Goal: Task Accomplishment & Management: Manage account settings

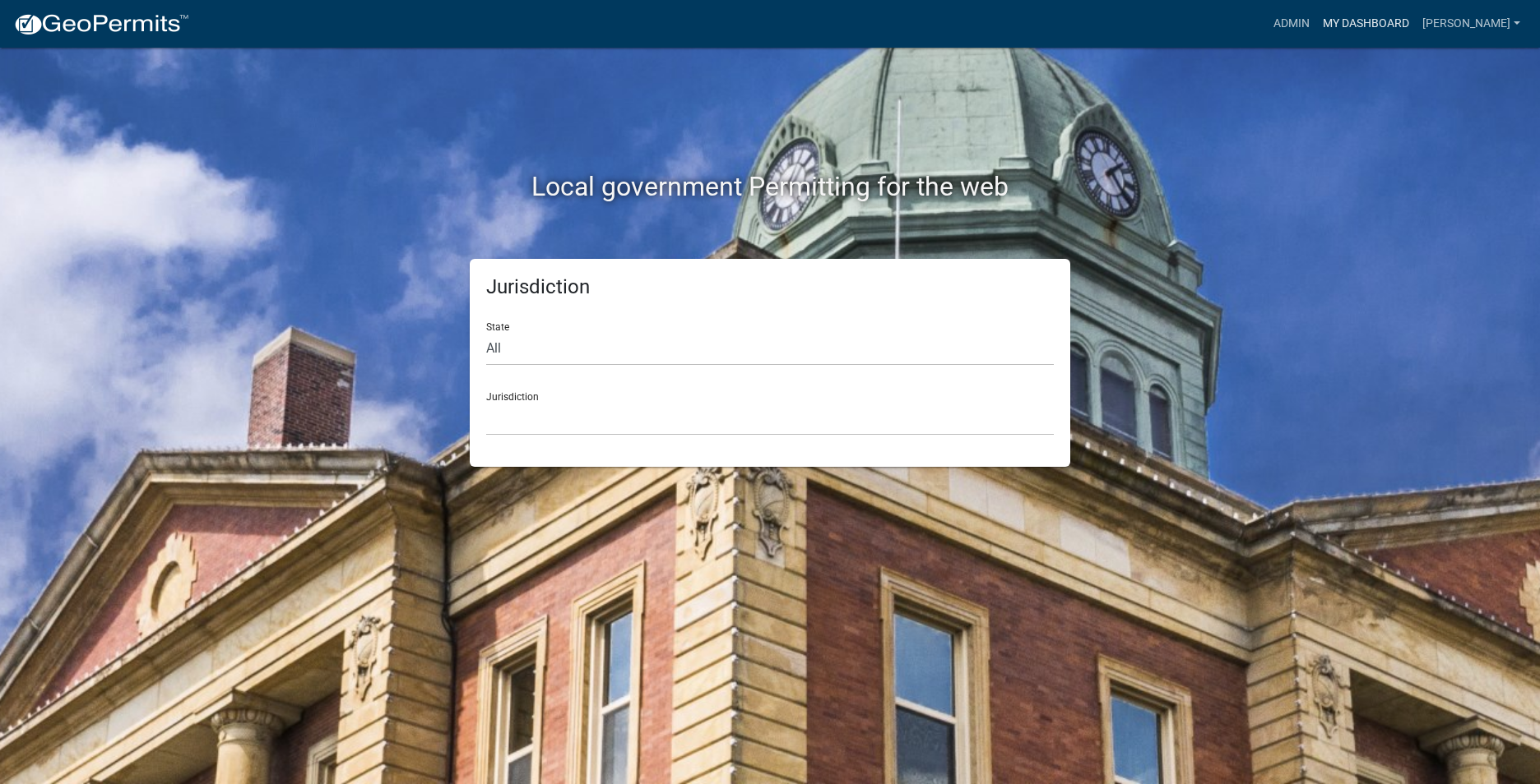
click at [1378, 19] on link "My Dashboard" at bounding box center [1366, 24] width 100 height 31
click at [1309, 28] on link "Admin" at bounding box center [1291, 24] width 49 height 31
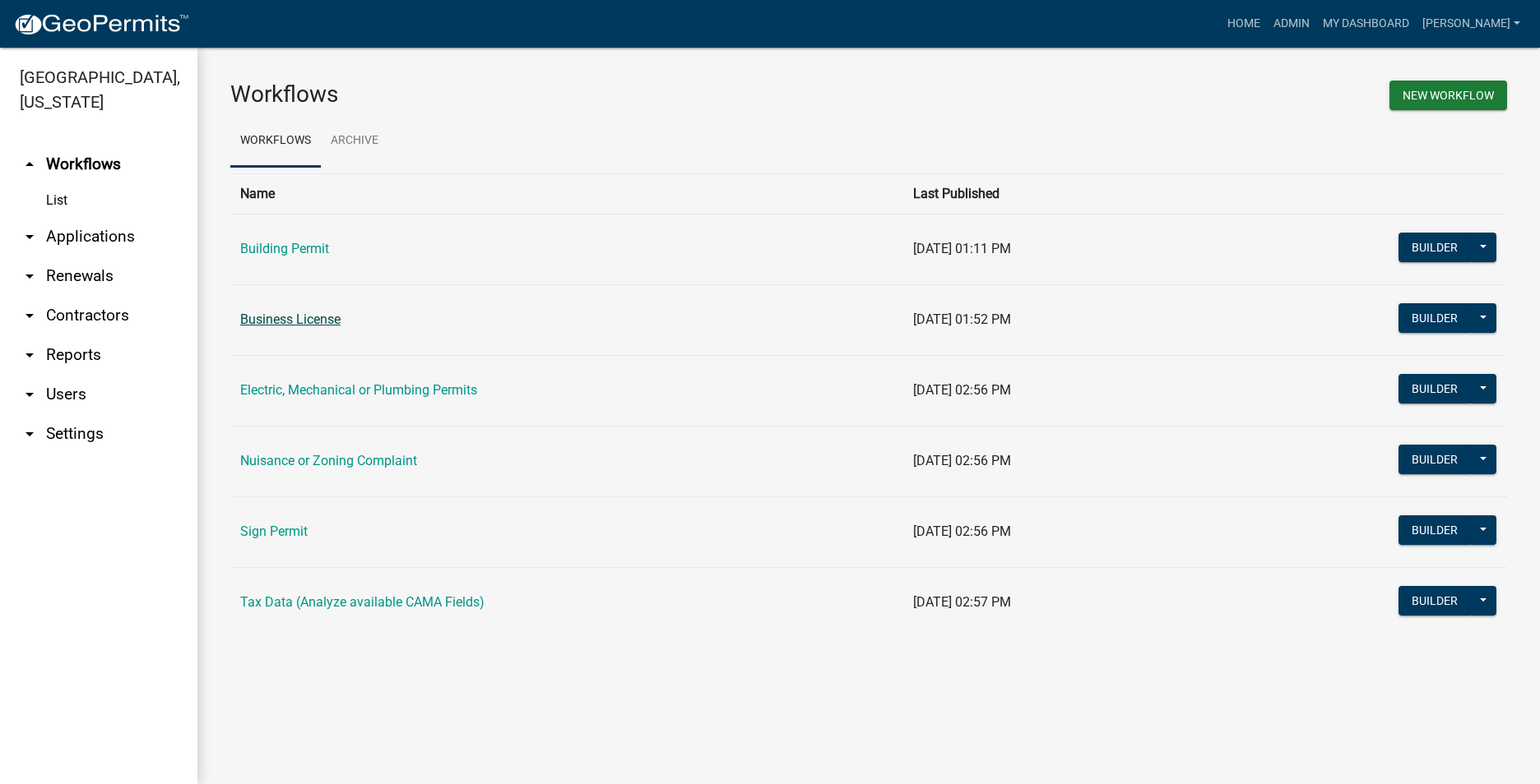
click at [297, 313] on link "Business License" at bounding box center [291, 319] width 100 height 16
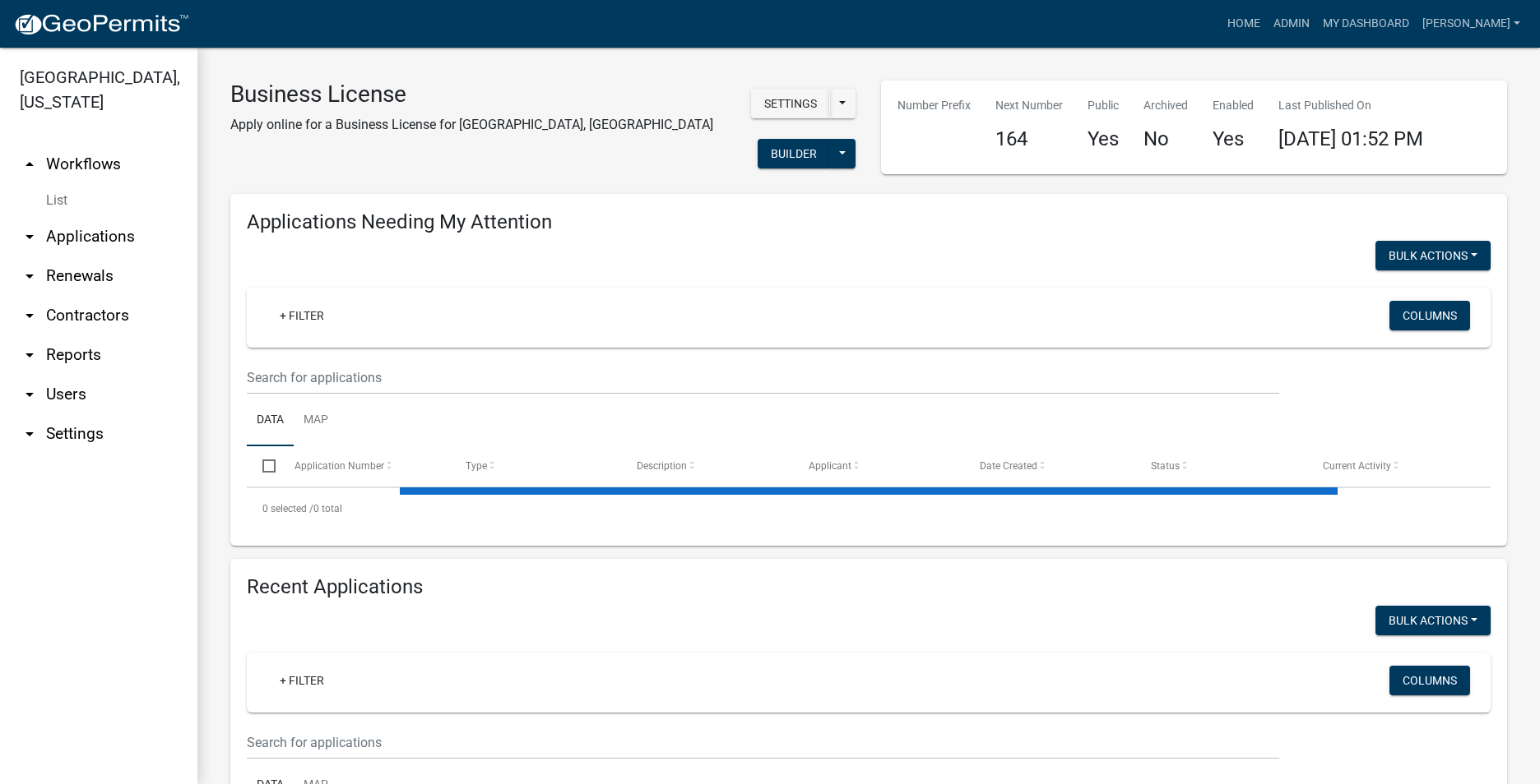
select select "3: 100"
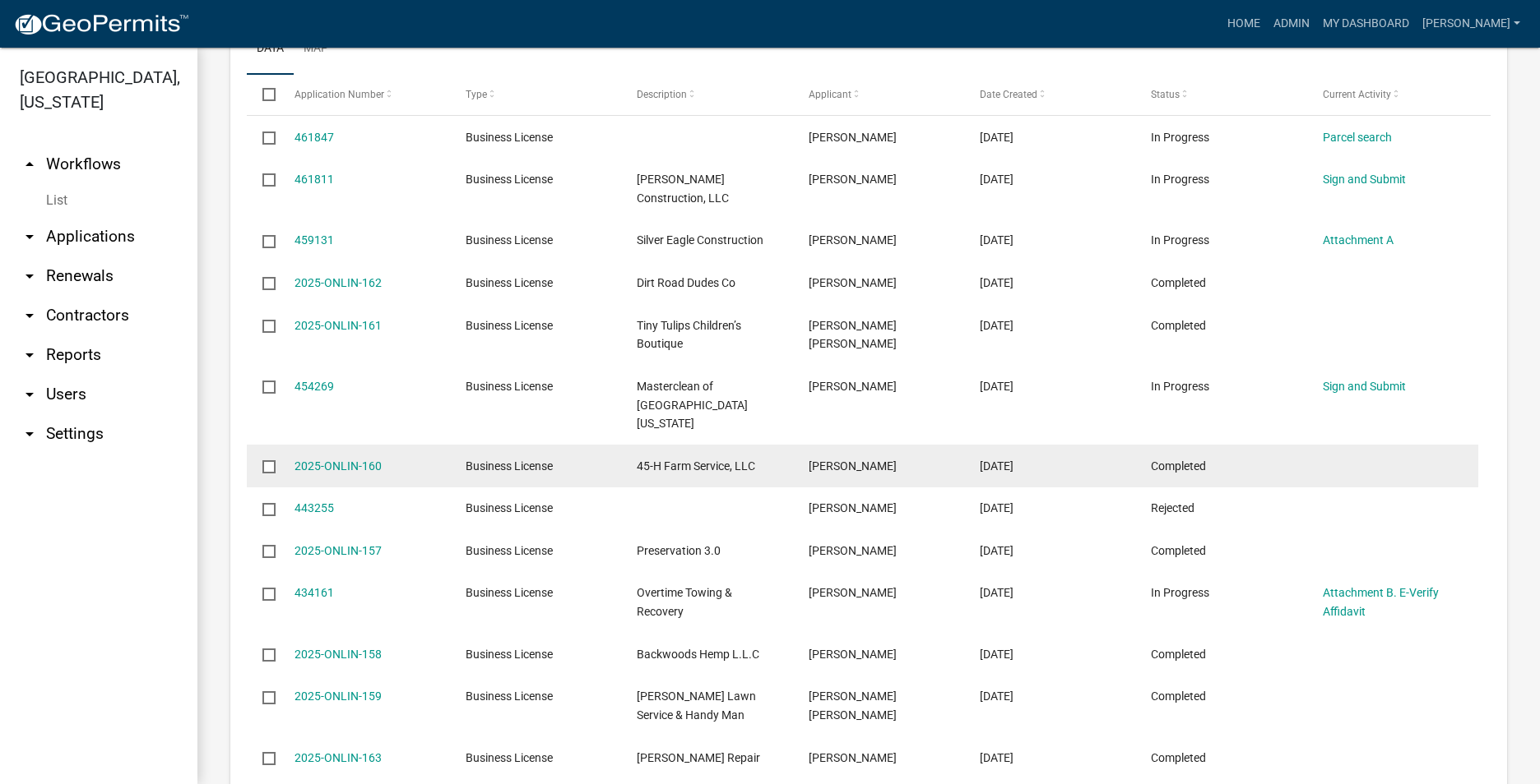
scroll to position [657, 0]
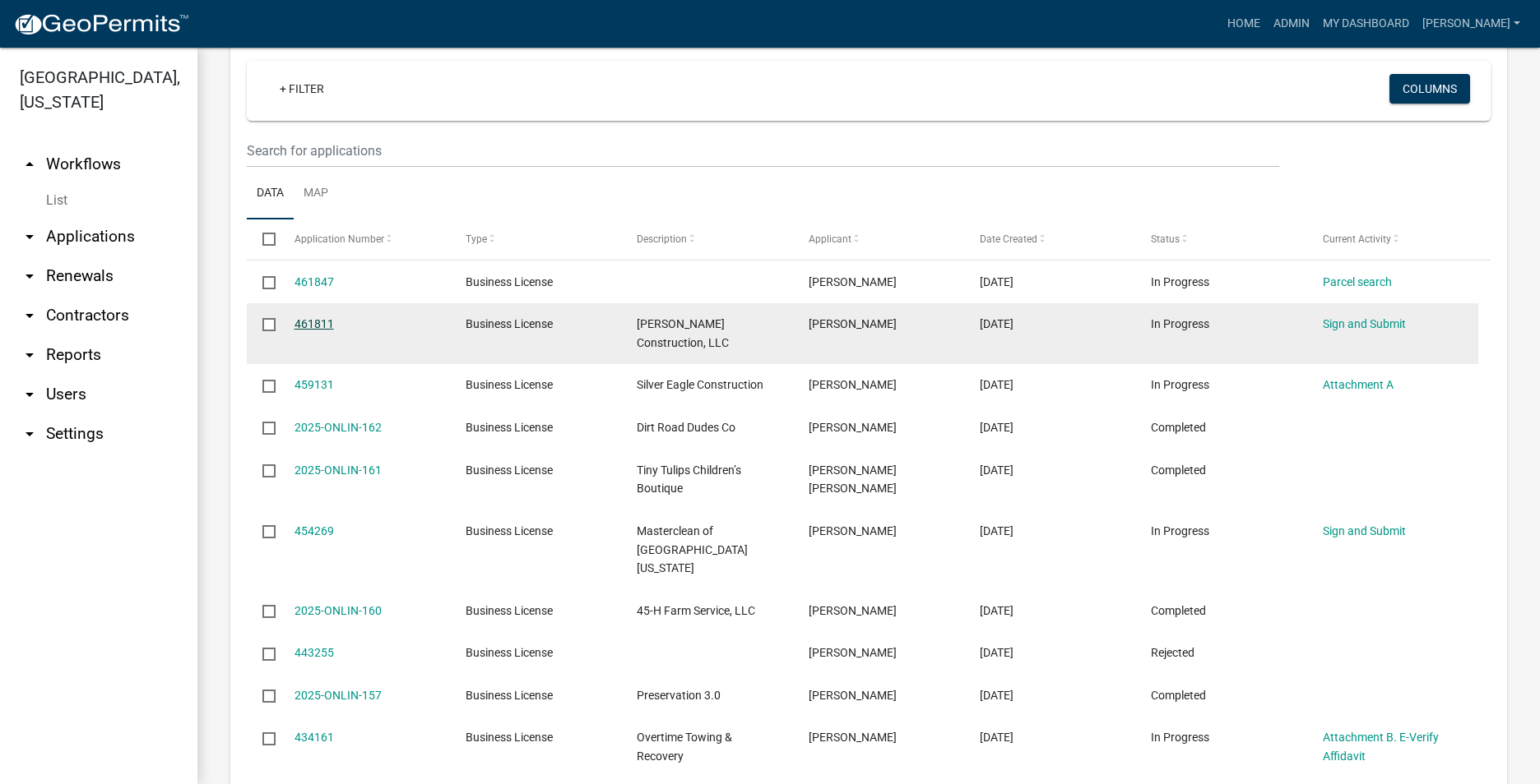
click at [303, 318] on link "461811" at bounding box center [314, 324] width 40 height 13
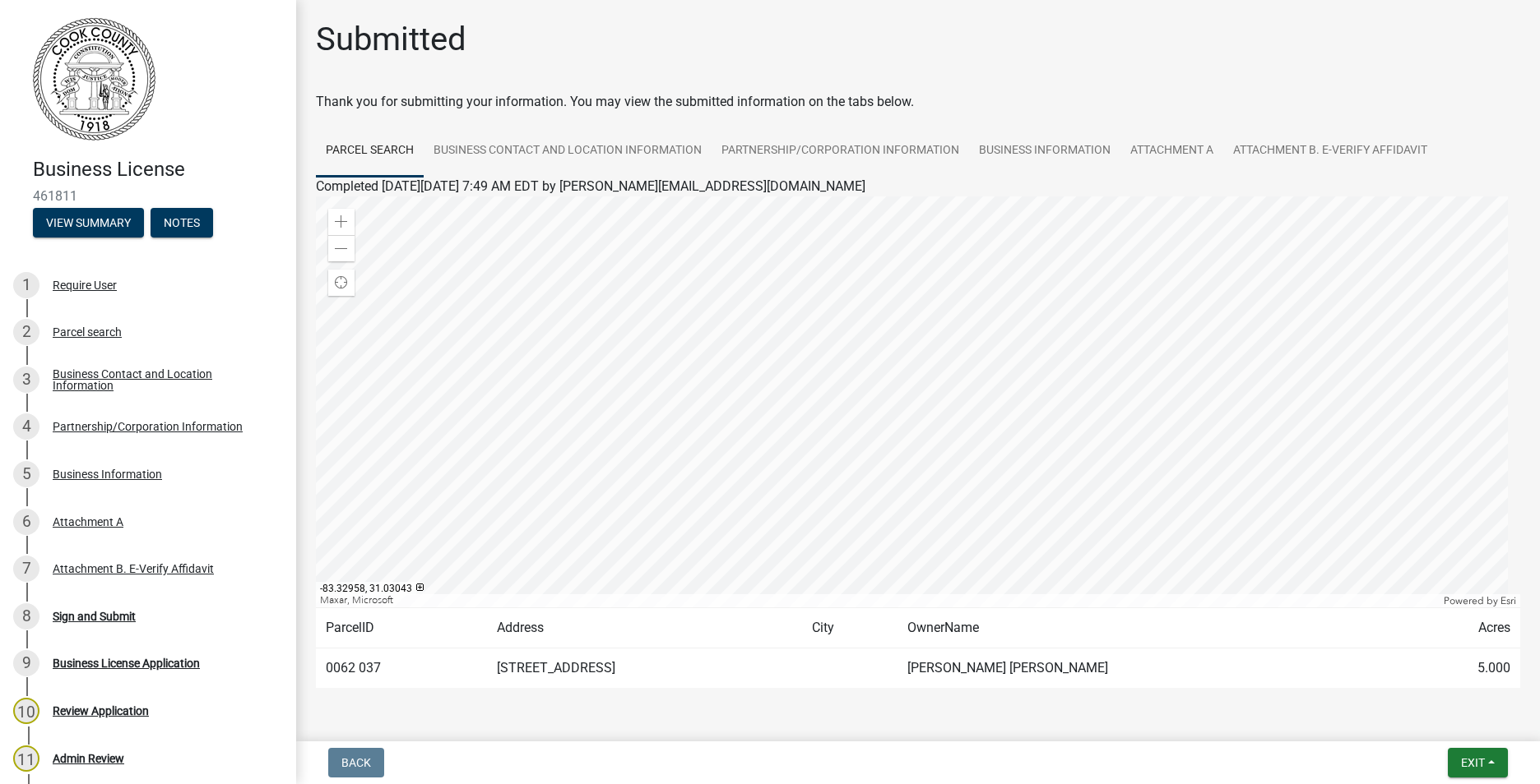
scroll to position [50, 0]
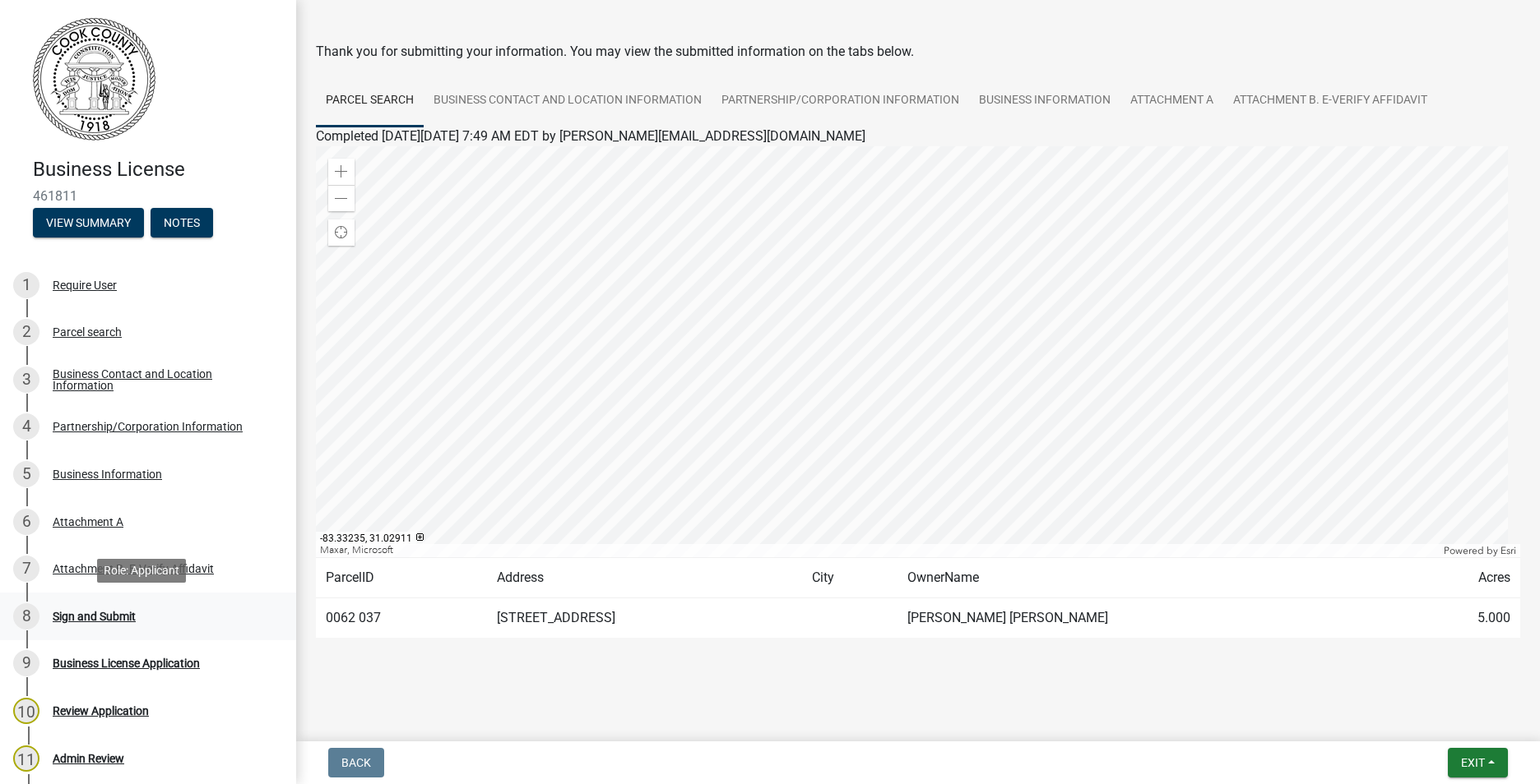
click at [100, 619] on div "Sign and Submit" at bounding box center [94, 617] width 83 height 12
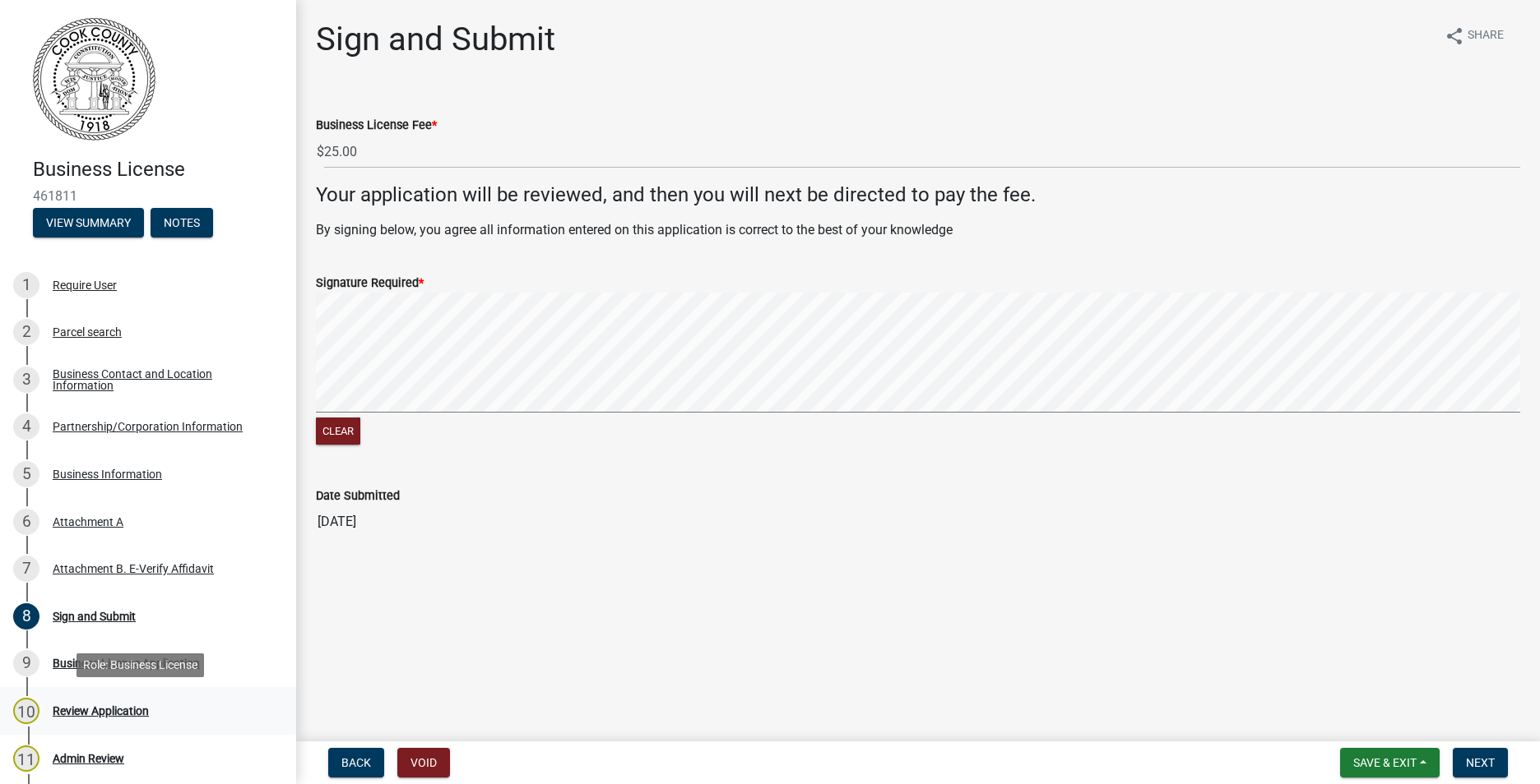
click at [89, 713] on div "Review Application" at bounding box center [100, 711] width 96 height 12
click at [100, 709] on div "Review Application" at bounding box center [100, 711] width 96 height 12
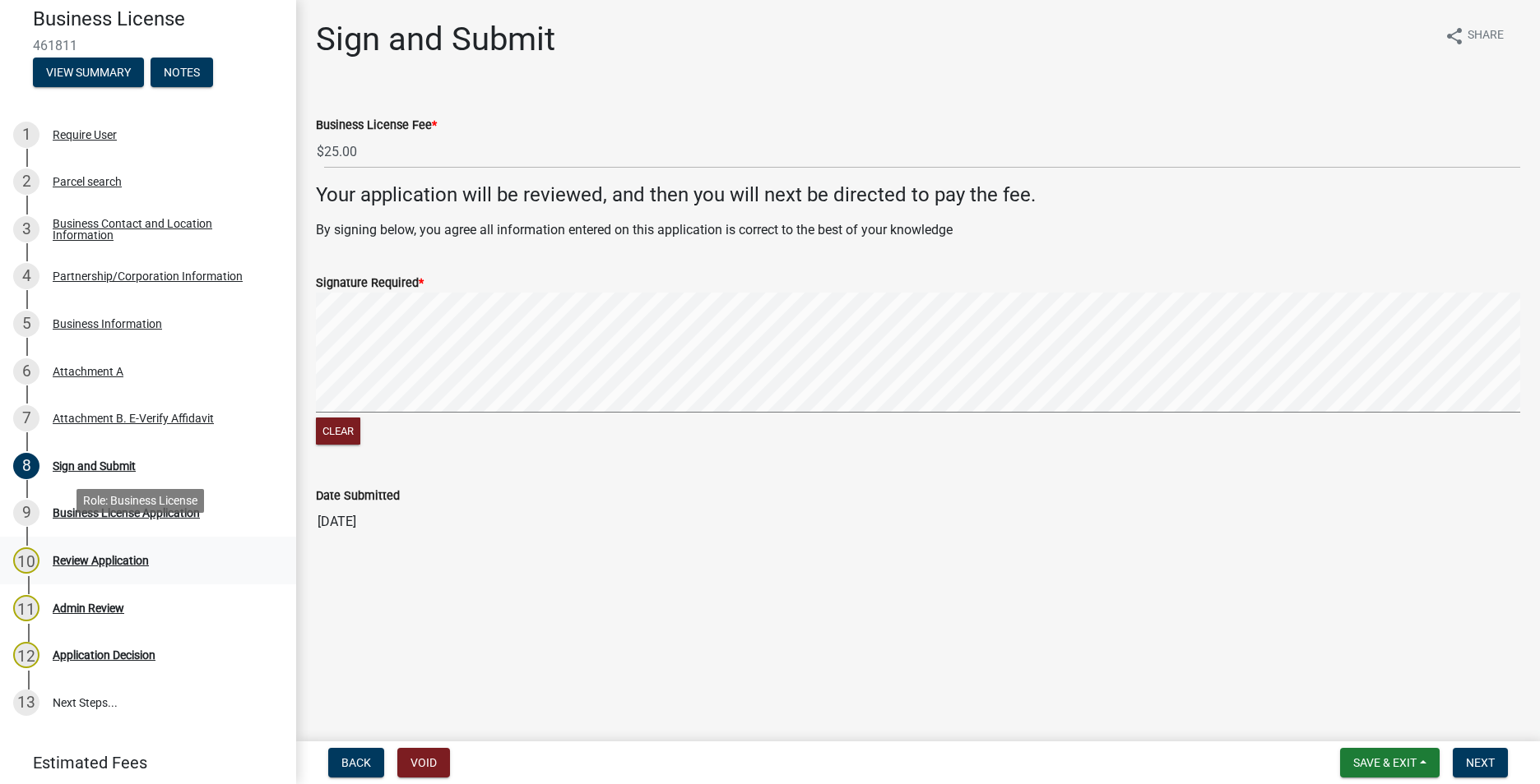
scroll to position [165, 0]
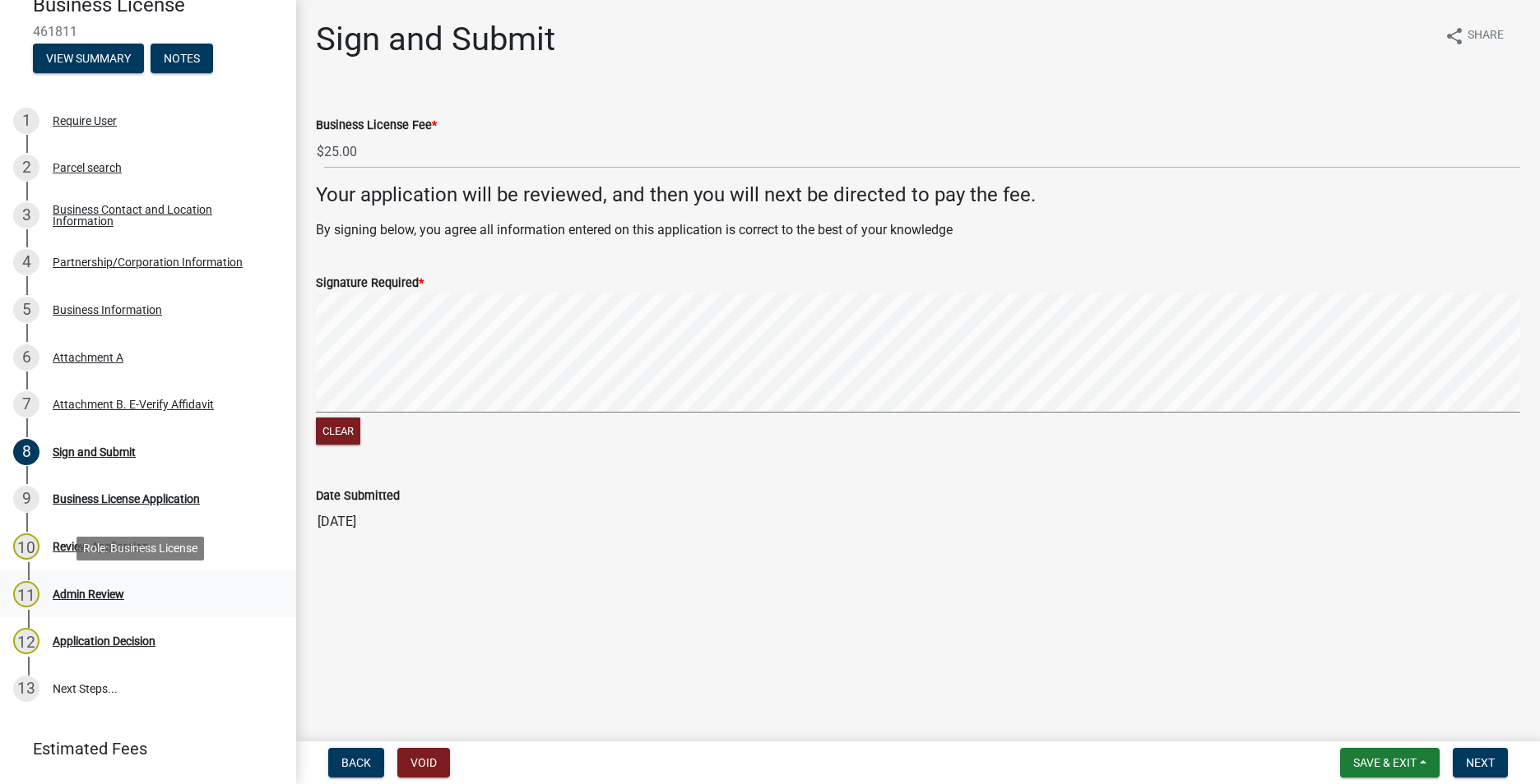
click at [102, 595] on div "Admin Review" at bounding box center [88, 595] width 72 height 12
click at [128, 499] on div "Business License Application" at bounding box center [126, 499] width 147 height 12
drag, startPoint x: 128, startPoint y: 499, endPoint x: 128, endPoint y: 552, distance: 53.0
click at [128, 552] on div "Review Application" at bounding box center [100, 547] width 96 height 12
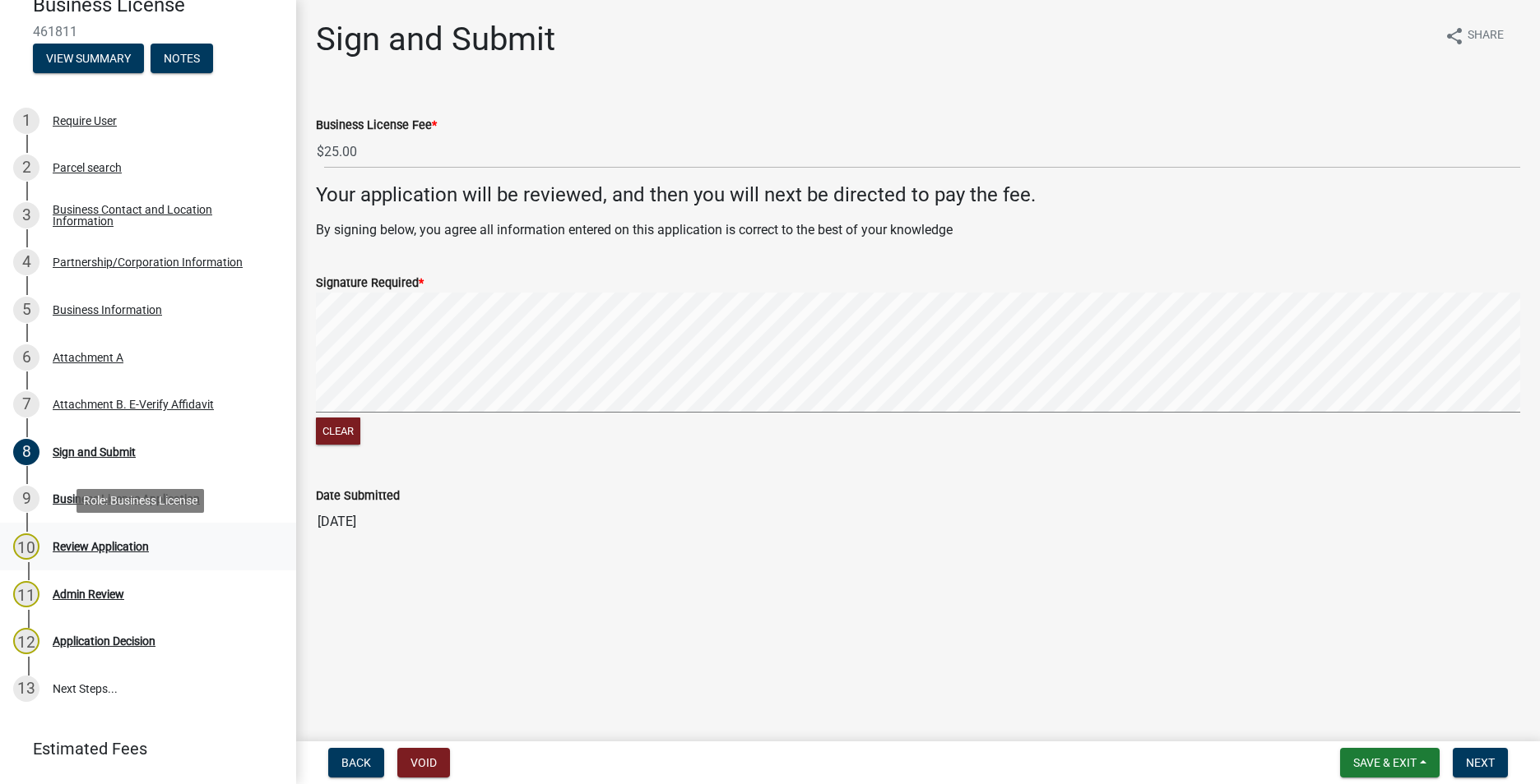
click at [128, 548] on div "Review Application" at bounding box center [100, 547] width 96 height 12
drag, startPoint x: 128, startPoint y: 548, endPoint x: 105, endPoint y: 592, distance: 49.6
click at [105, 592] on div "Admin Review" at bounding box center [88, 595] width 72 height 12
click at [78, 454] on div "Sign and Submit" at bounding box center [94, 452] width 83 height 12
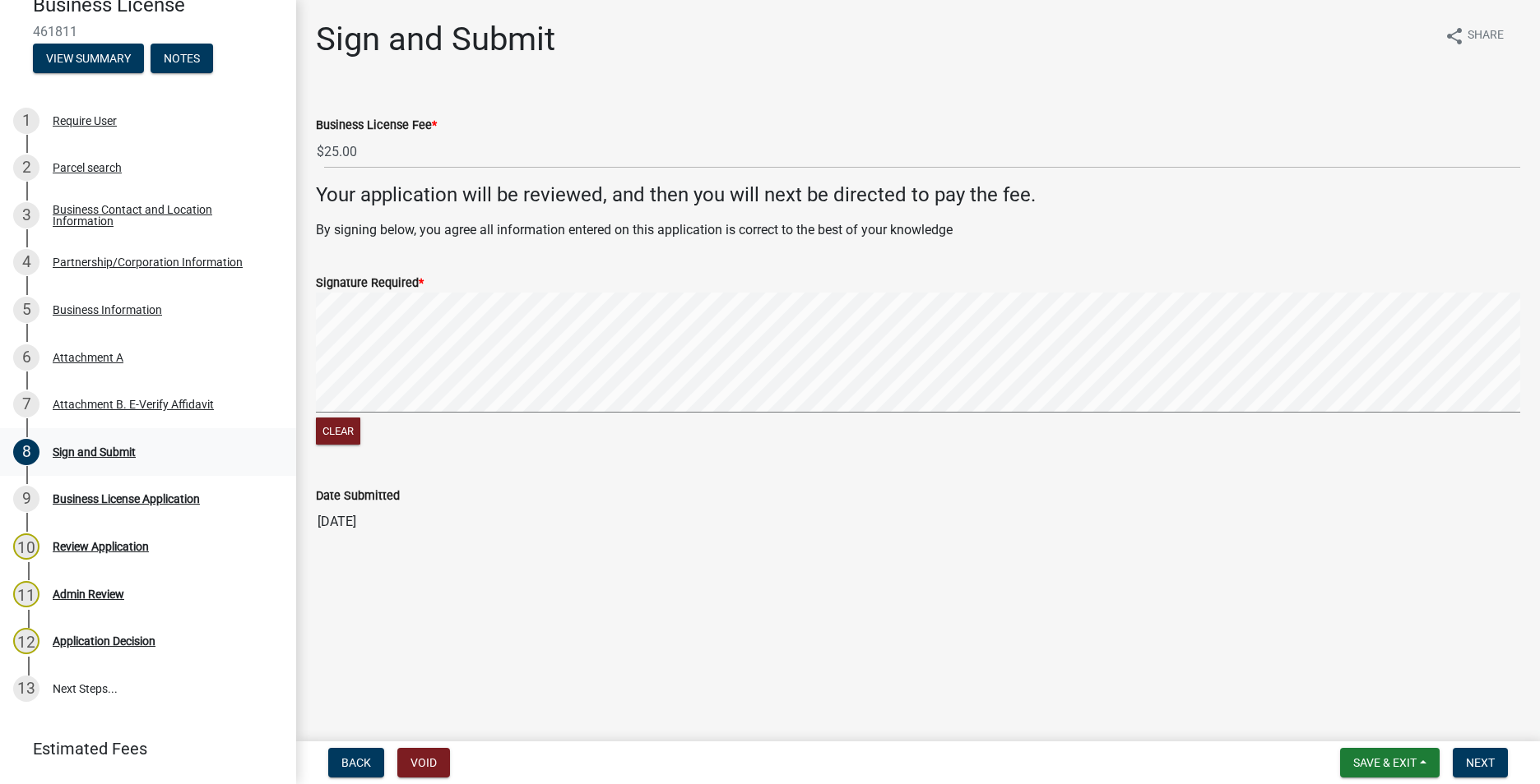
click at [95, 451] on div "Sign and Submit" at bounding box center [94, 452] width 83 height 12
click at [426, 763] on button "Void" at bounding box center [424, 763] width 53 height 30
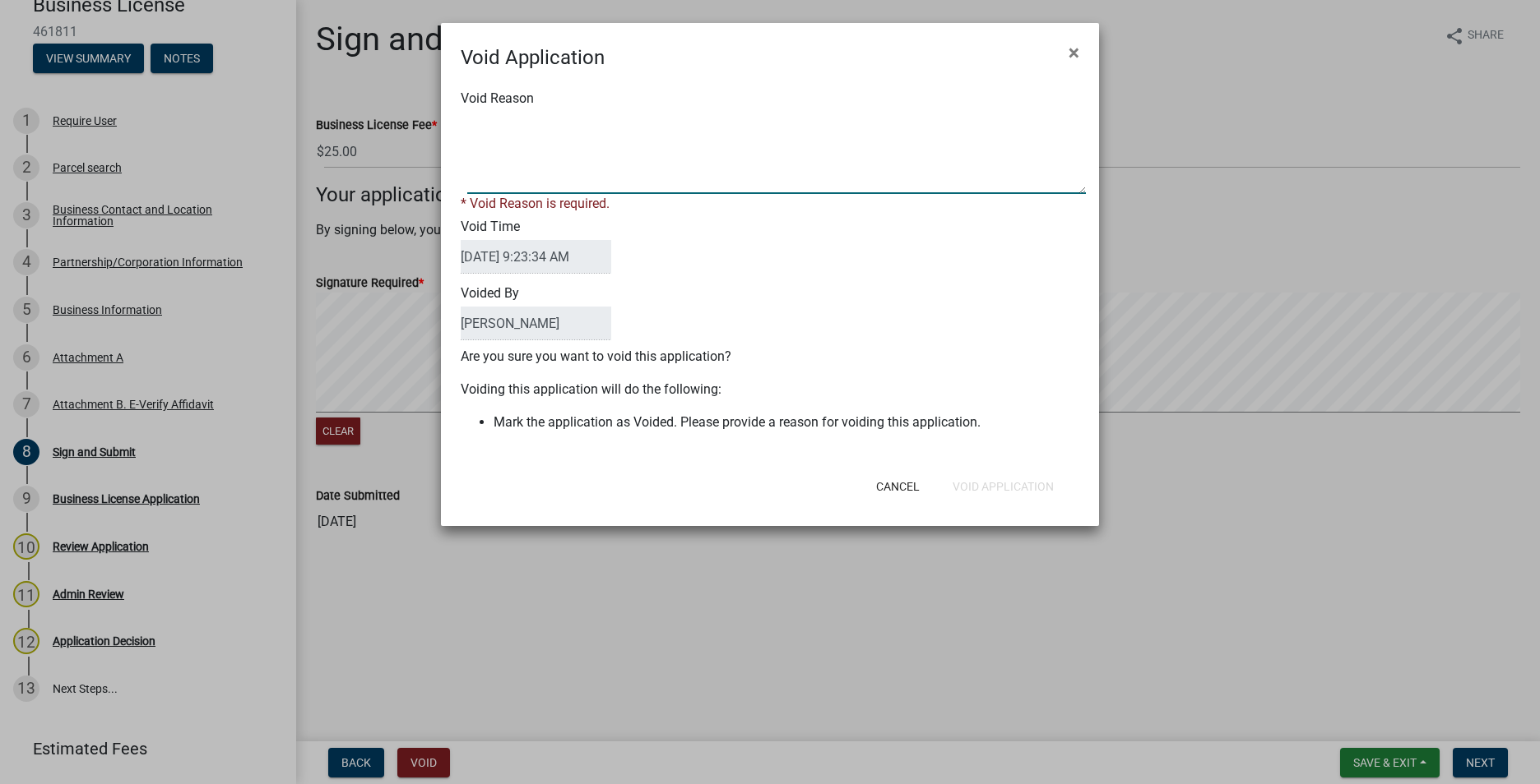
click at [477, 165] on textarea "Void Reason" at bounding box center [777, 153] width 619 height 82
type textarea "Application submitted in March"
click at [1033, 494] on div "Void Application × Void Reason * Void Reason is required. Void Time [DATE] 9:23…" at bounding box center [770, 275] width 658 height 503
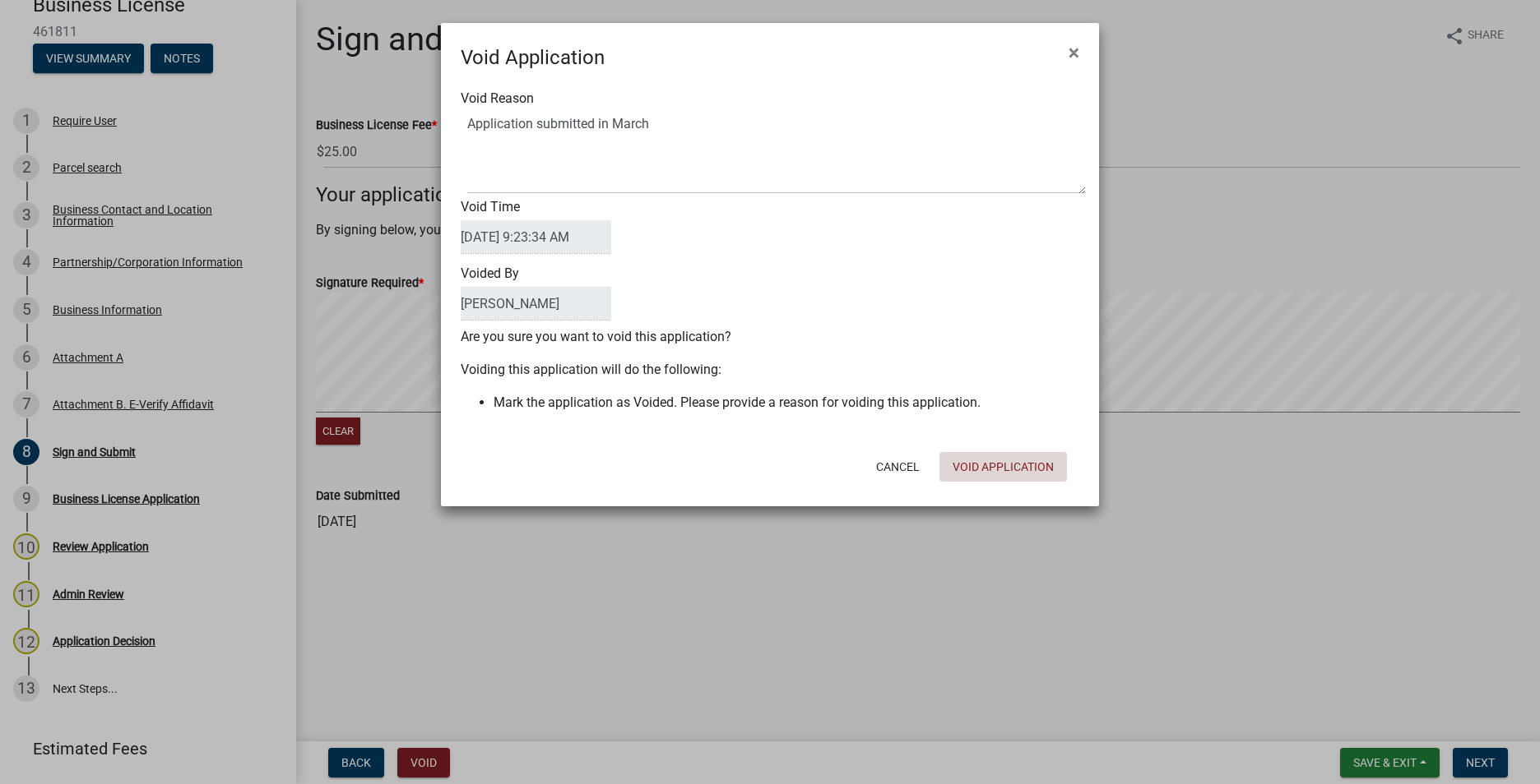
click at [1003, 470] on button "Void Application" at bounding box center [1003, 467] width 128 height 30
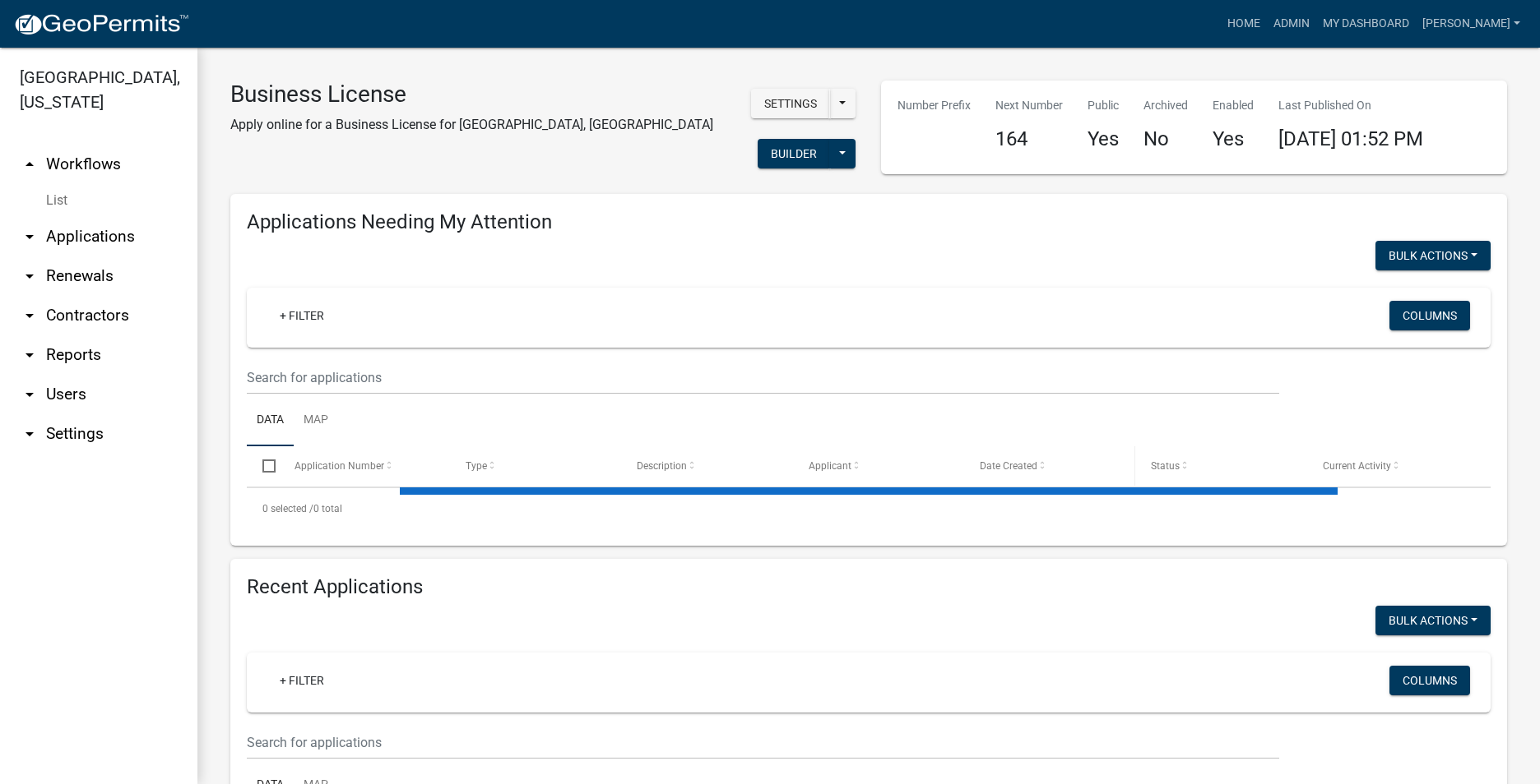
select select "3: 100"
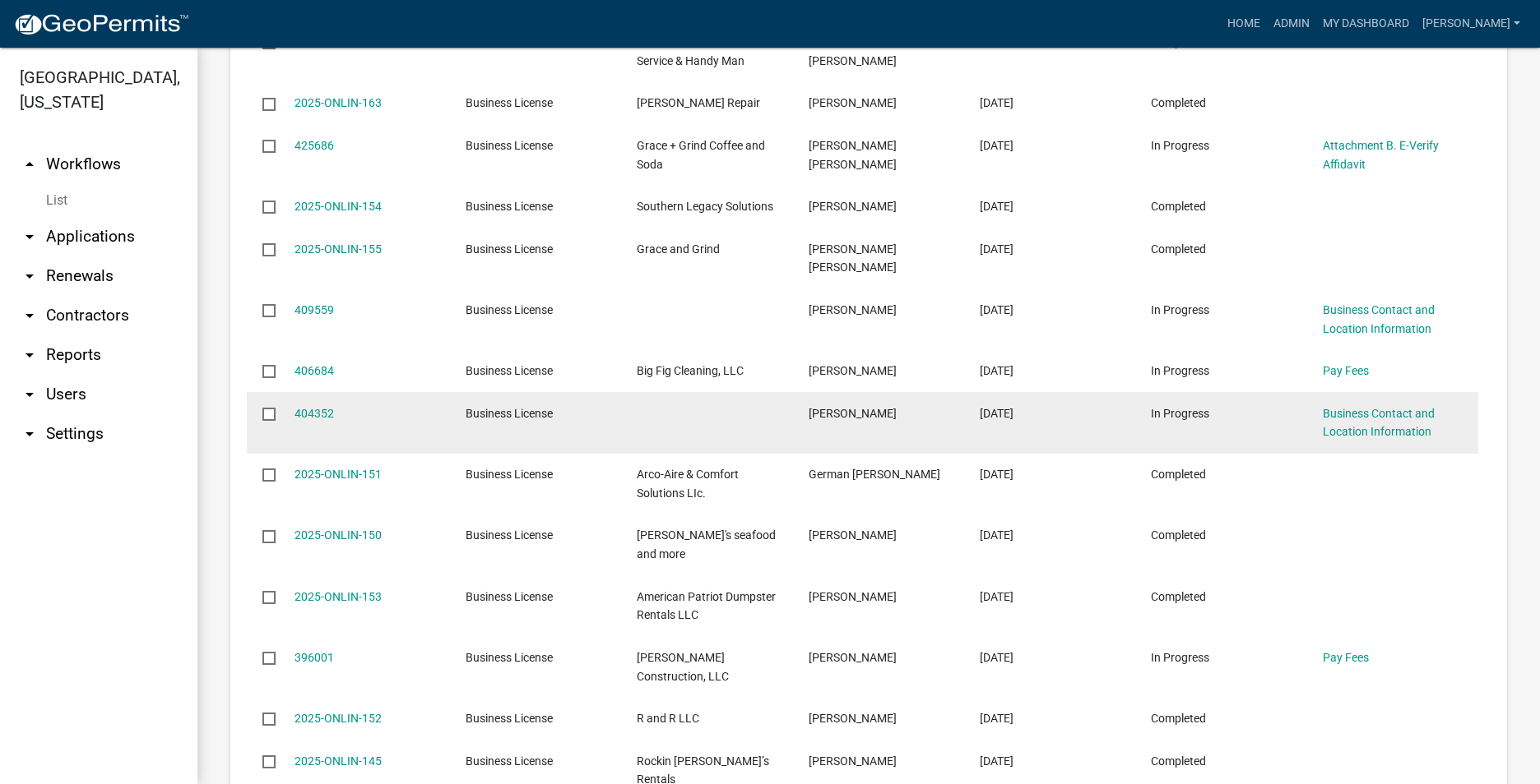
scroll to position [1398, 0]
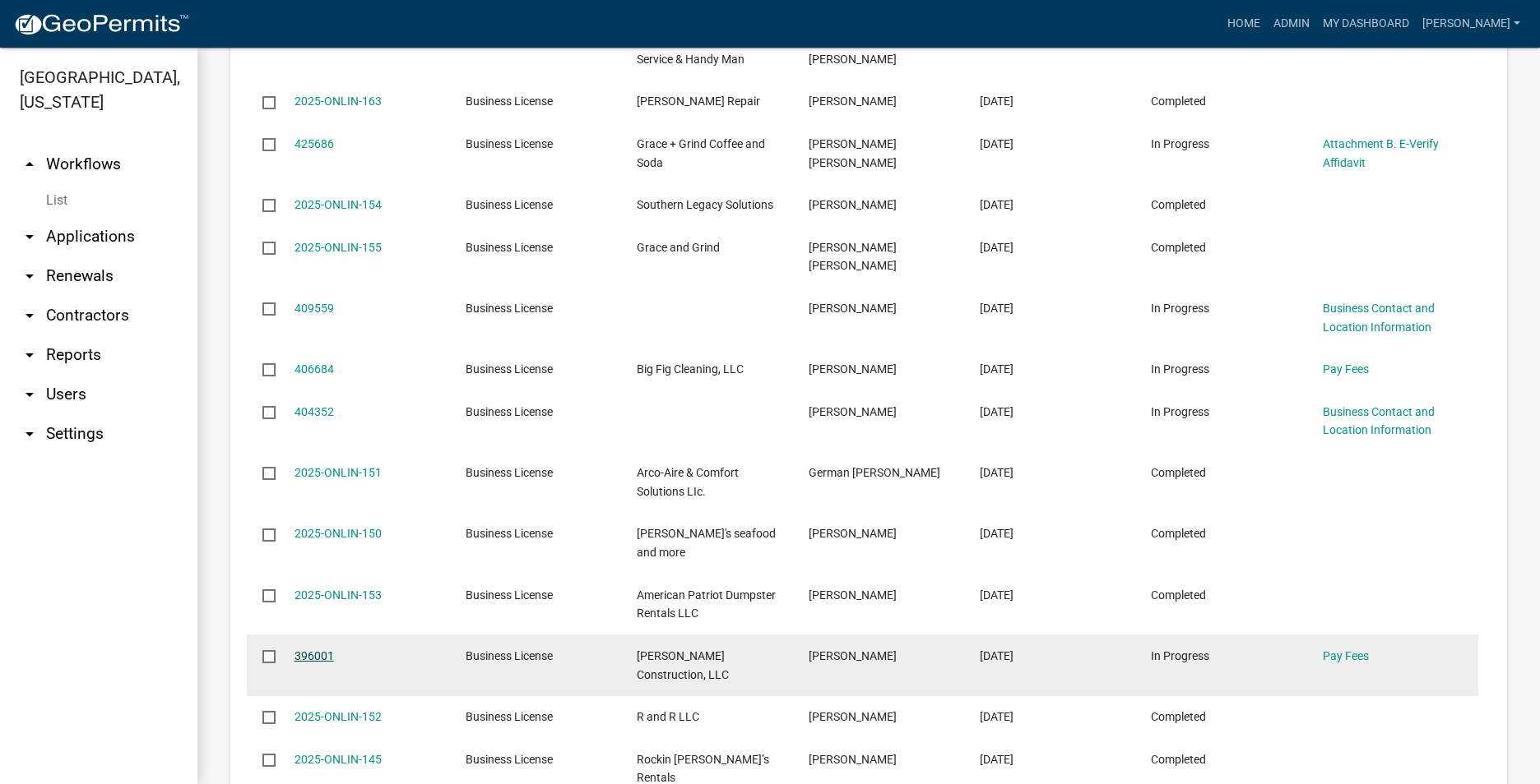
click at [311, 650] on link "396001" at bounding box center [314, 656] width 40 height 13
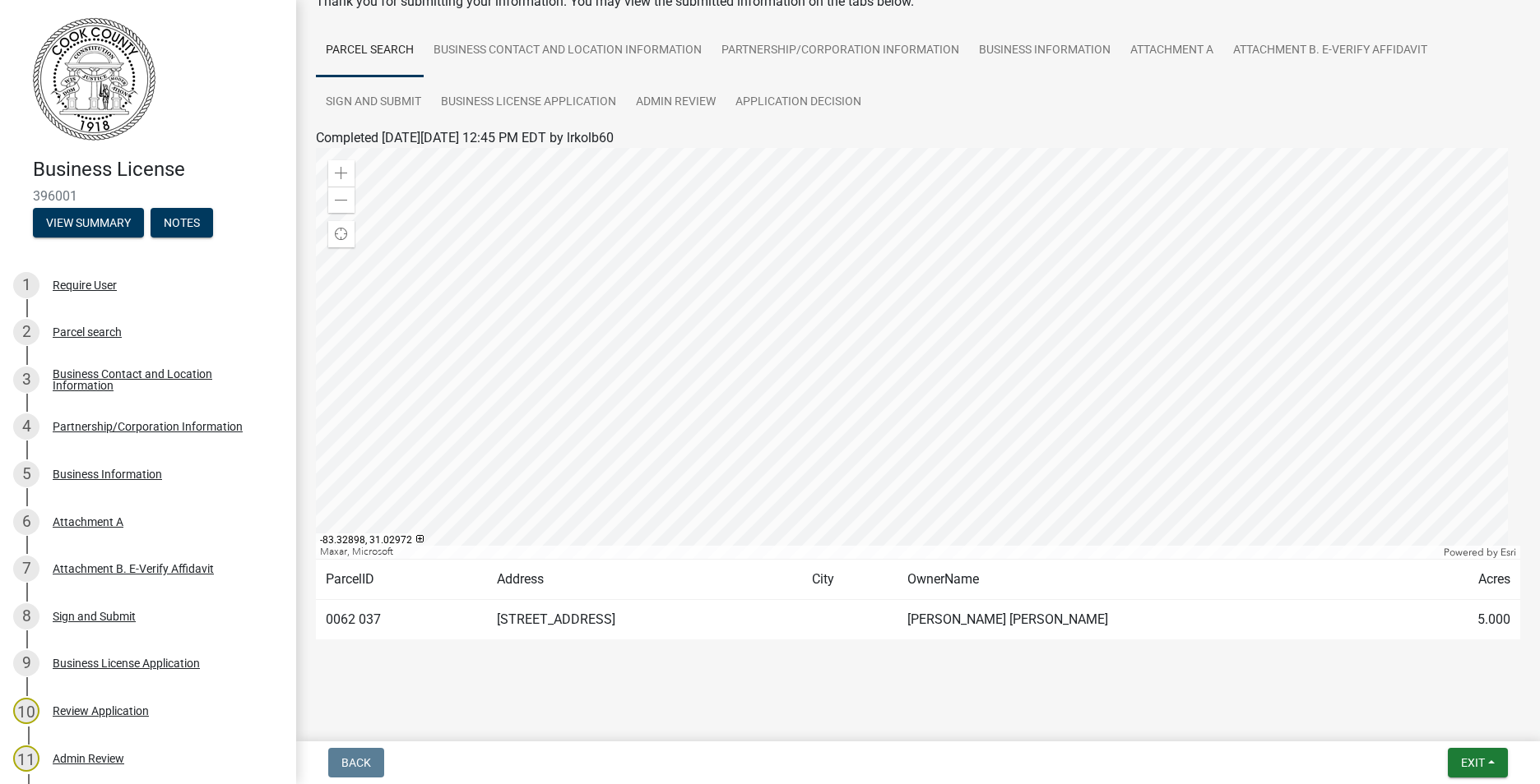
scroll to position [102, 0]
click at [805, 104] on link "Application Decision" at bounding box center [798, 101] width 146 height 53
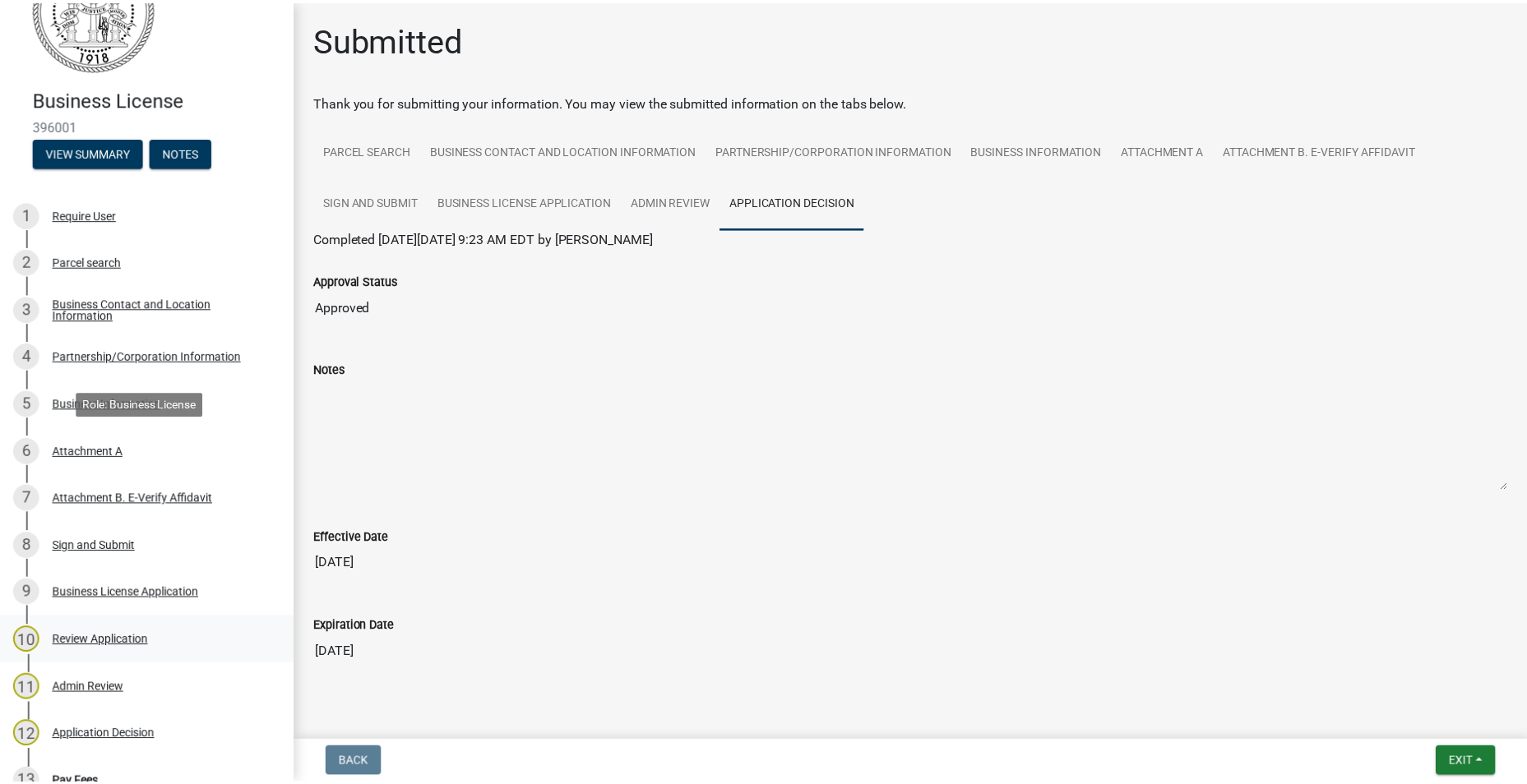
scroll to position [329, 0]
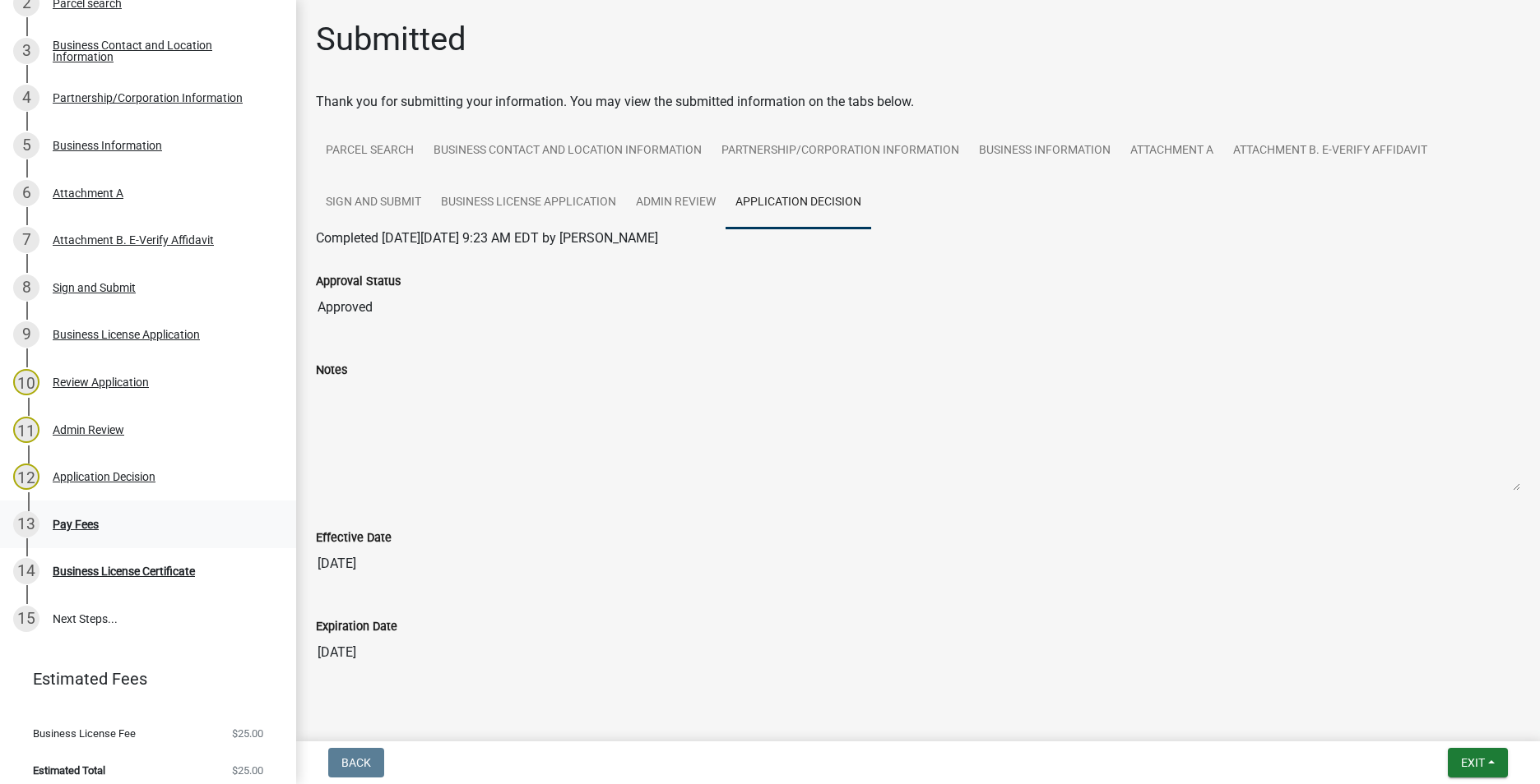
click at [75, 527] on div "Pay Fees" at bounding box center [76, 525] width 46 height 12
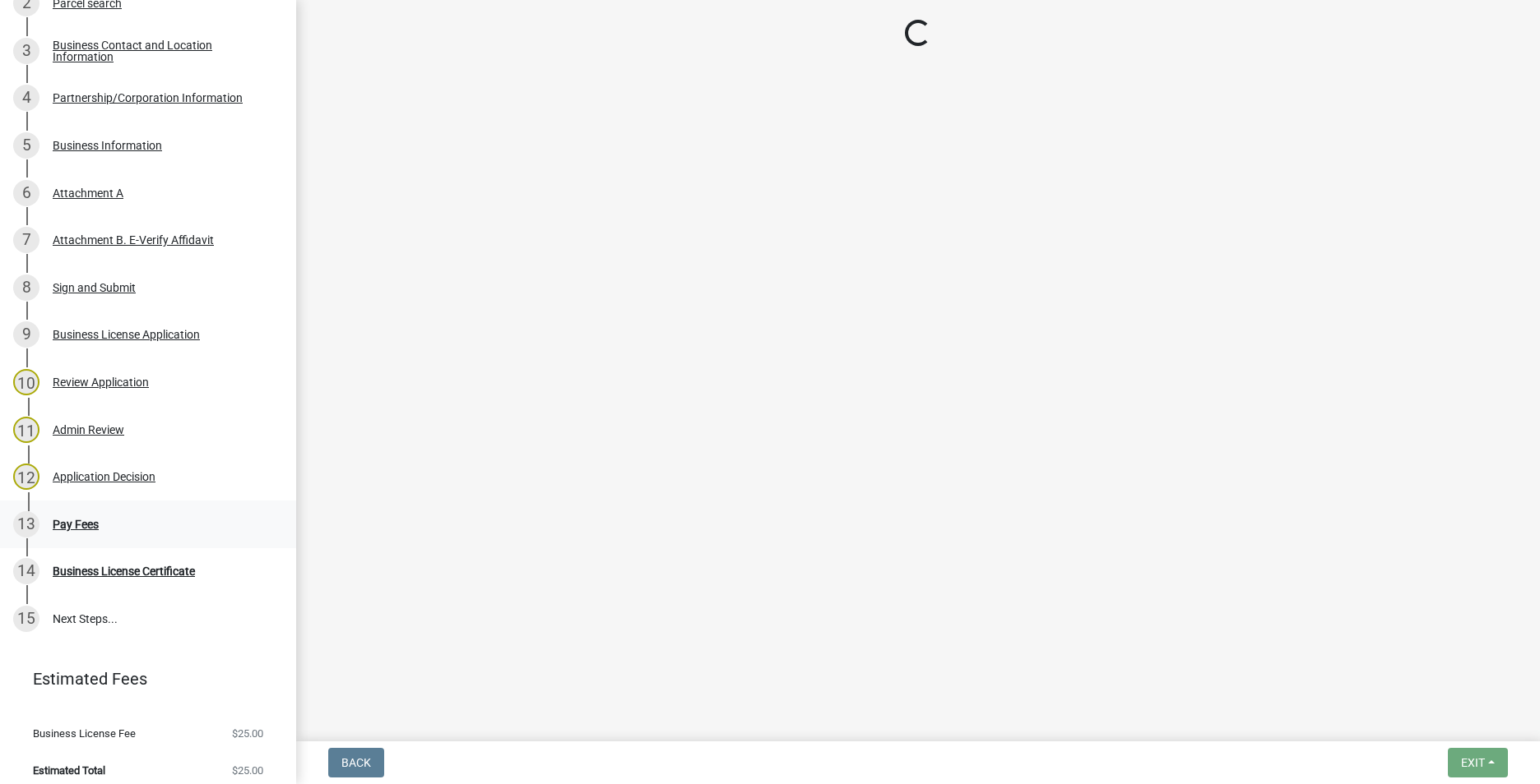
select select "3: 3"
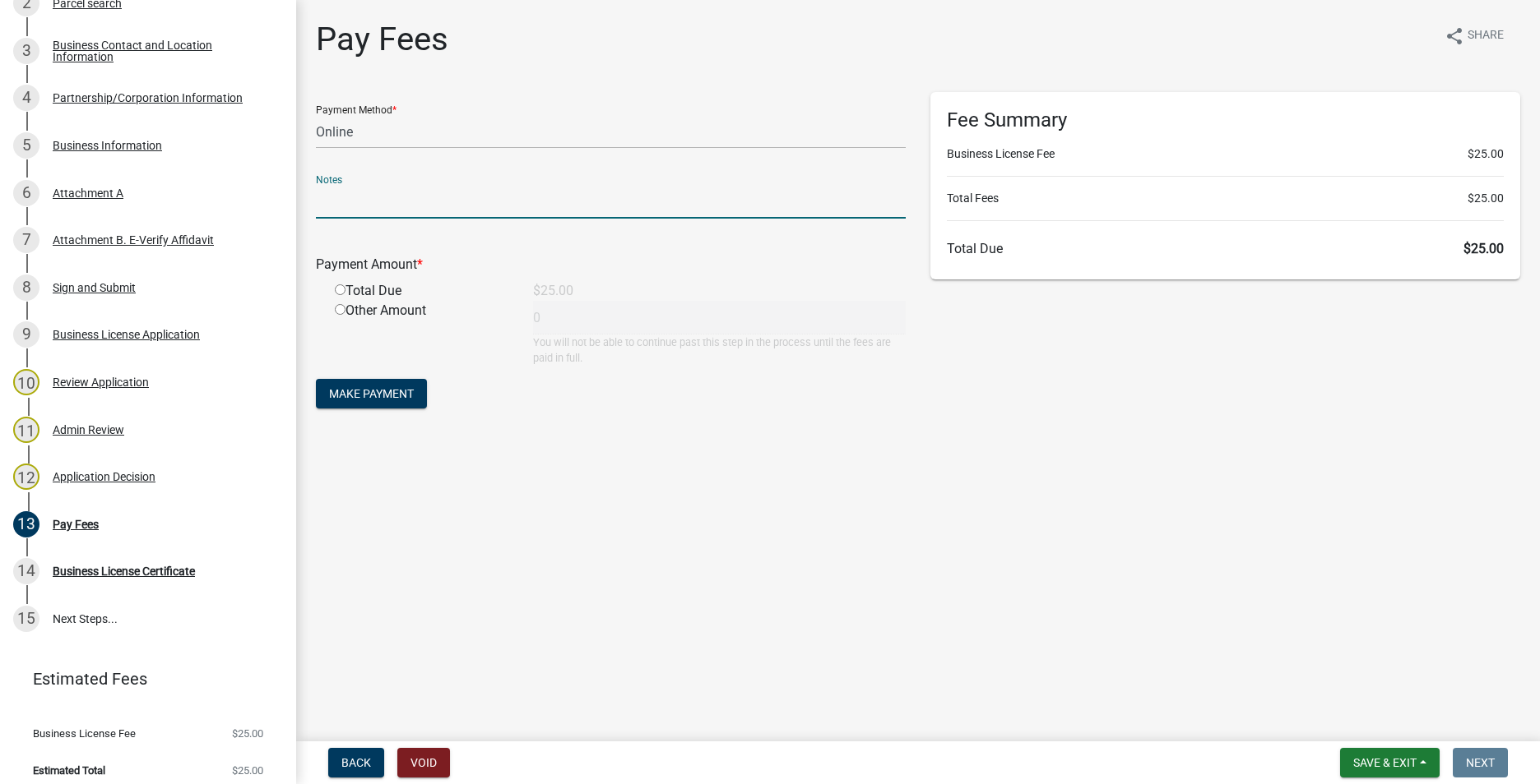
click at [354, 199] on input "text" at bounding box center [611, 202] width 590 height 34
type input "Paid fees in cash [DATE]"
click at [339, 288] on input "radio" at bounding box center [340, 290] width 11 height 11
radio input "true"
type input "25"
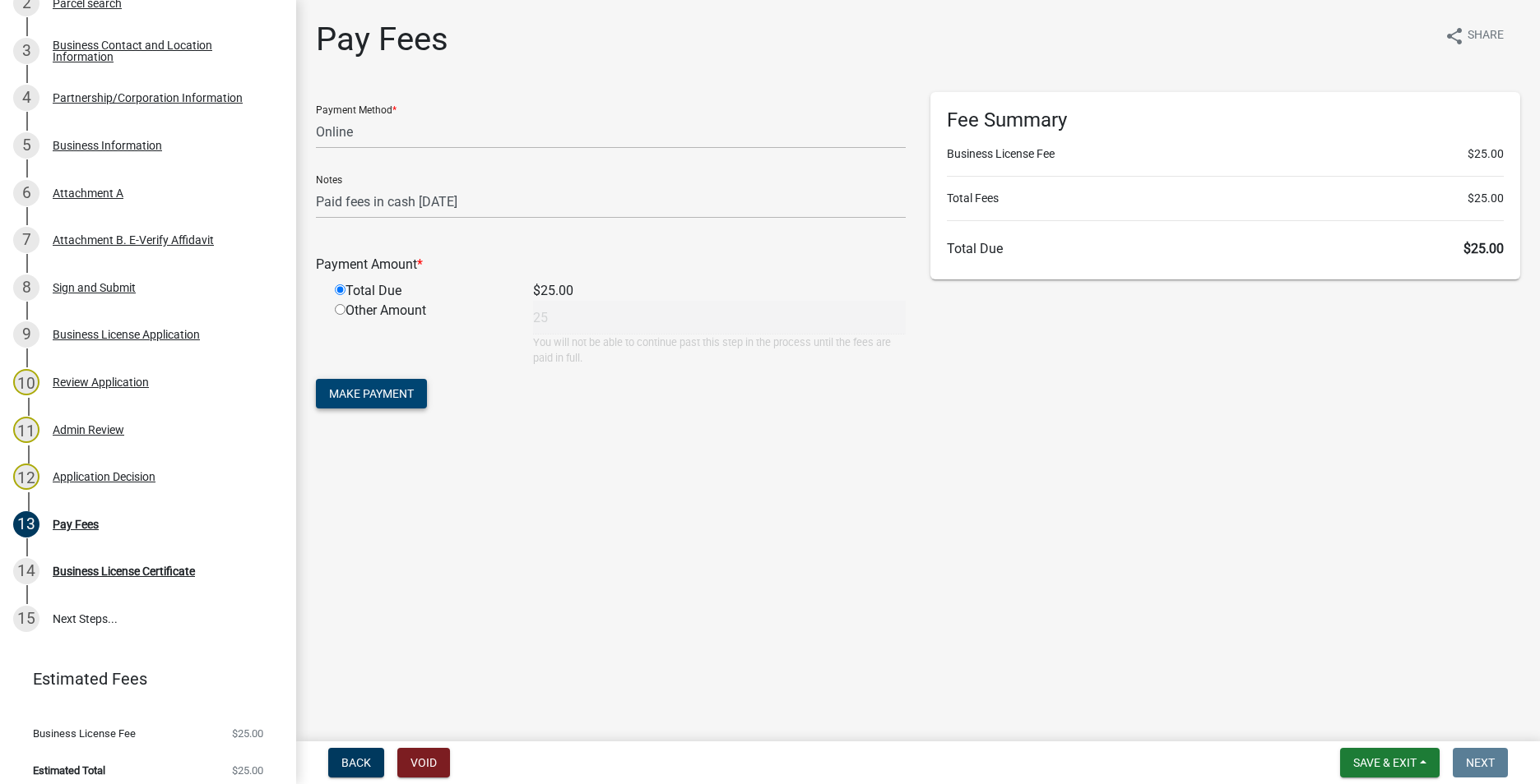
click at [398, 394] on span "Make Payment" at bounding box center [371, 394] width 85 height 13
click at [359, 134] on select "Credit Card POS Check Cash Online" at bounding box center [611, 132] width 590 height 34
select select "2: 1"
click at [316, 115] on select "Credit Card POS Check Cash Online" at bounding box center [611, 132] width 590 height 34
click at [349, 763] on span "Back" at bounding box center [356, 763] width 30 height 13
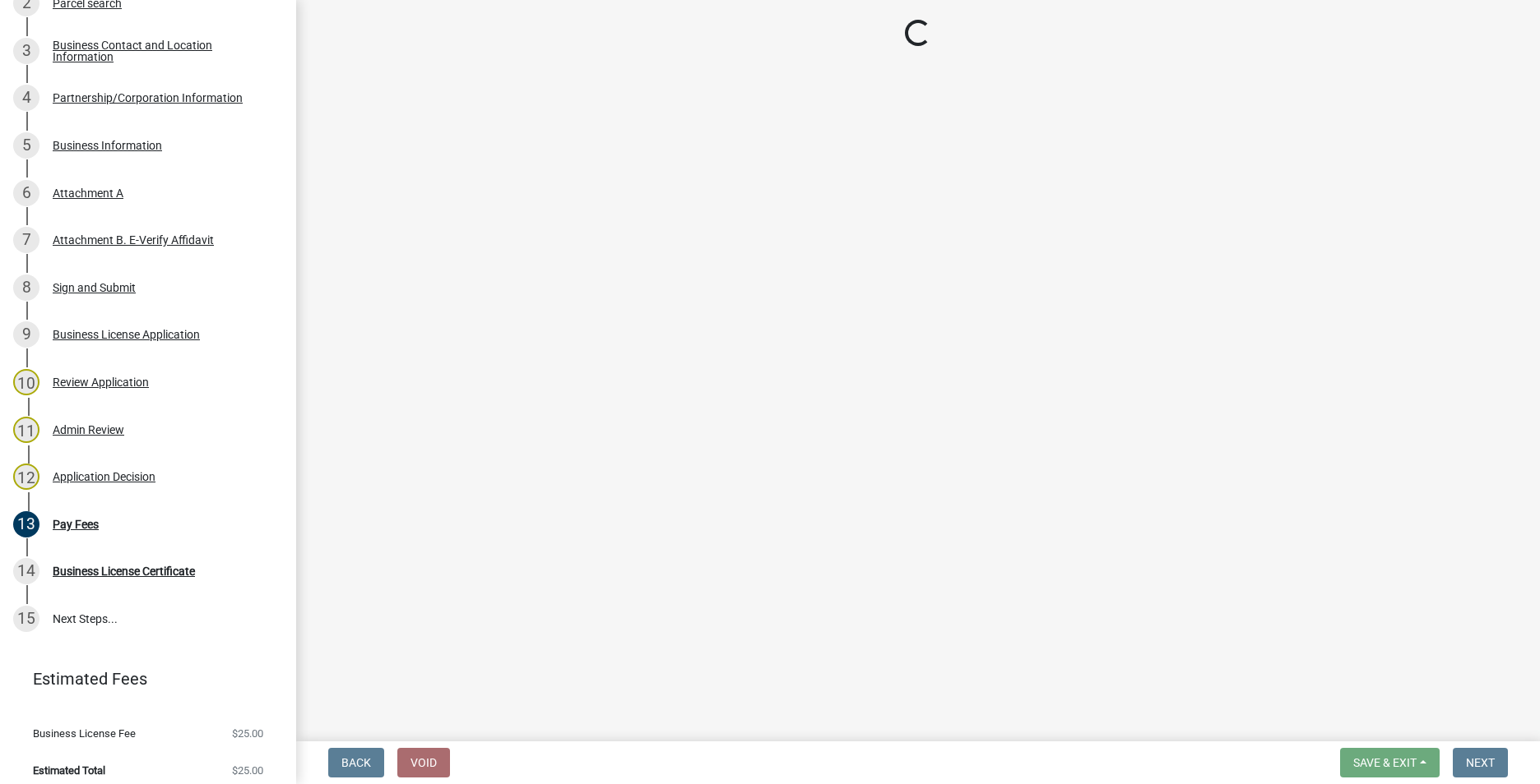
select select "4b86b809-39dd-4c68-9f3d-fdb3e7050482"
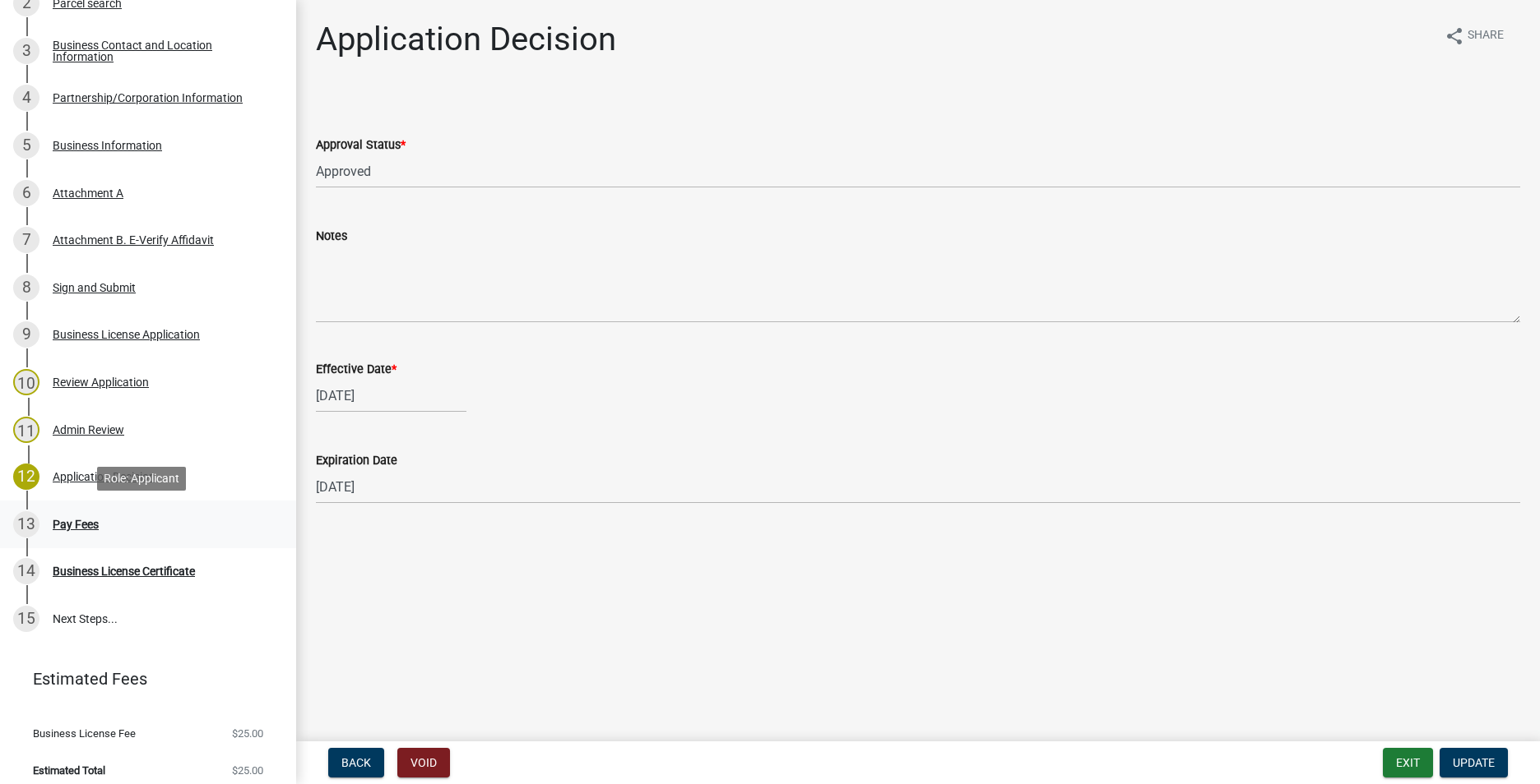
click at [71, 528] on div "Pay Fees" at bounding box center [76, 525] width 46 height 12
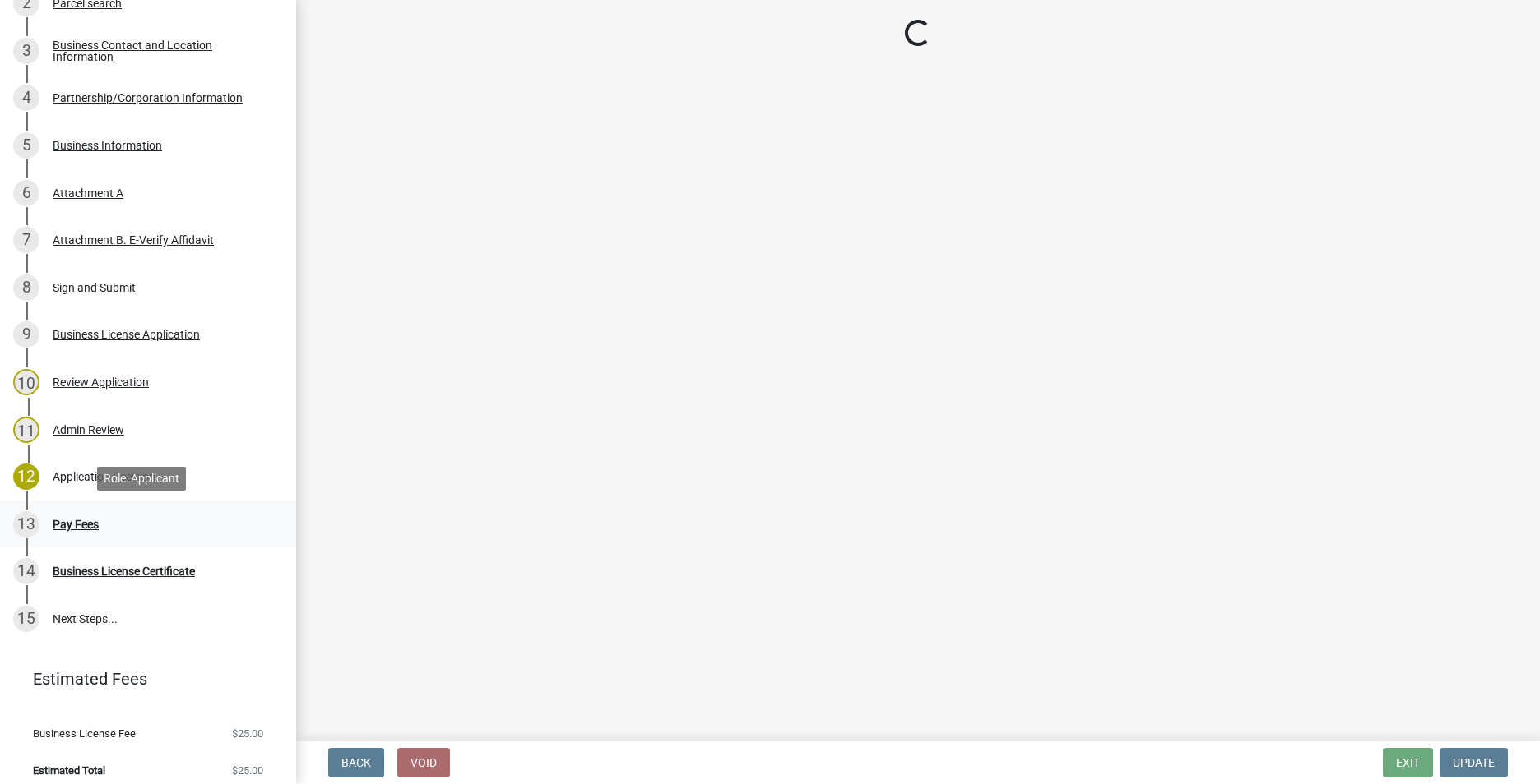
select select "2: 1"
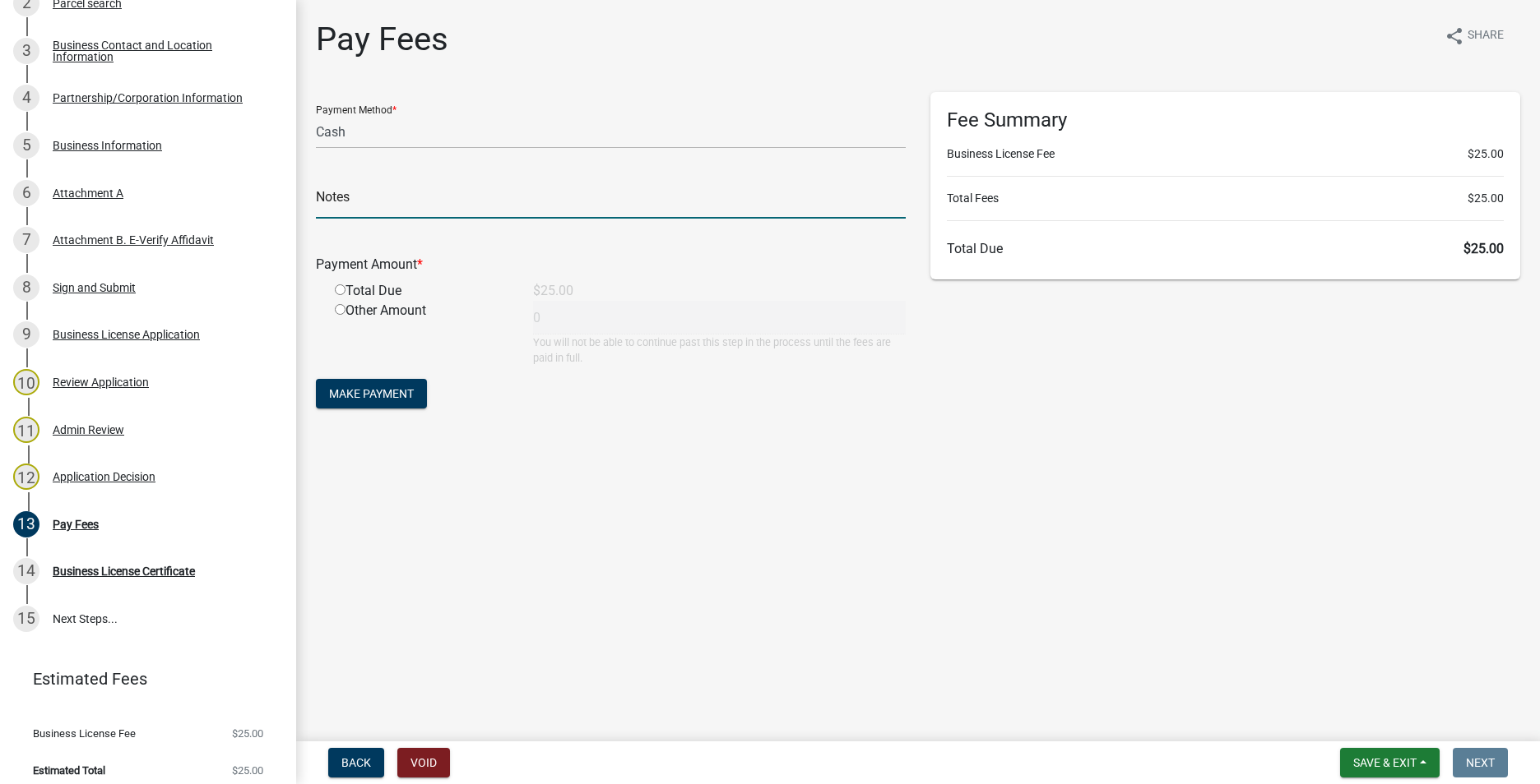
click at [383, 202] on input "text" at bounding box center [611, 202] width 590 height 34
type input "Paid fees in cash [DATE]"
click at [344, 291] on input "radio" at bounding box center [340, 290] width 11 height 11
radio input "true"
type input "25"
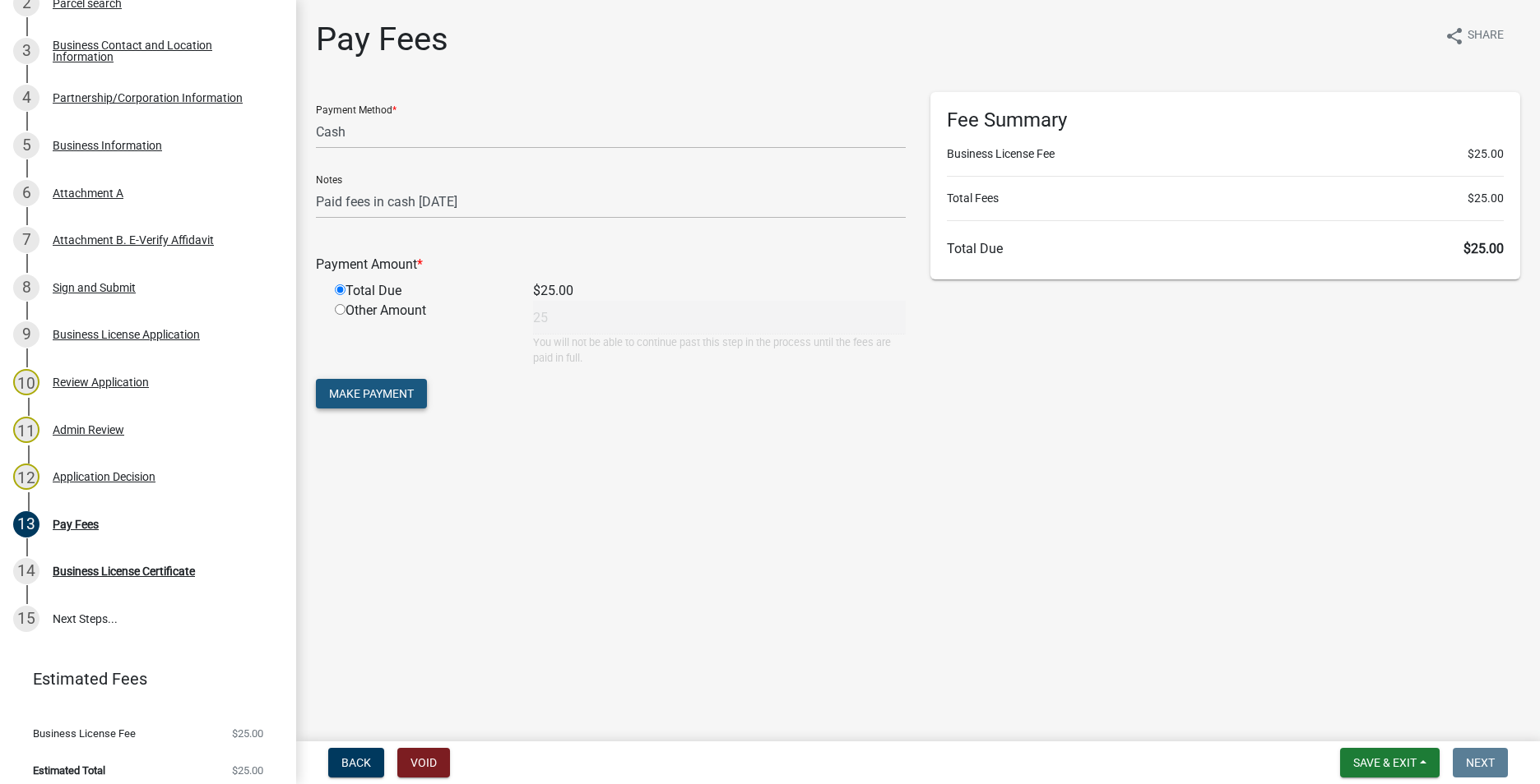
click at [388, 397] on span "Make Payment" at bounding box center [371, 394] width 85 height 13
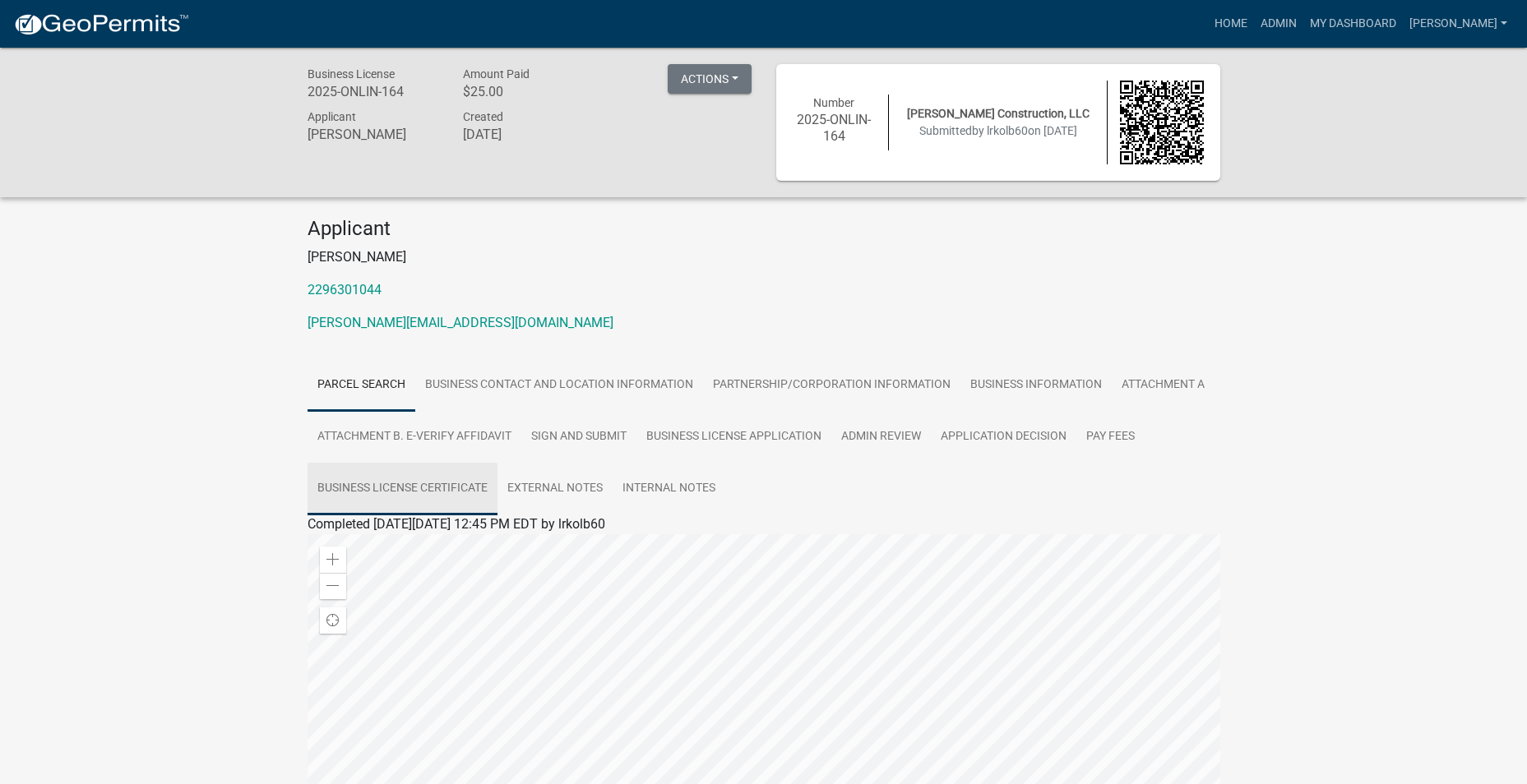
click at [409, 488] on link "Business License Certificate" at bounding box center [402, 489] width 190 height 53
click at [407, 549] on link "Business License Certificate" at bounding box center [388, 544] width 162 height 16
